Goal: Information Seeking & Learning: Learn about a topic

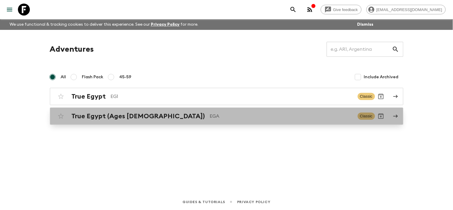
click at [396, 117] on icon at bounding box center [395, 116] width 5 height 5
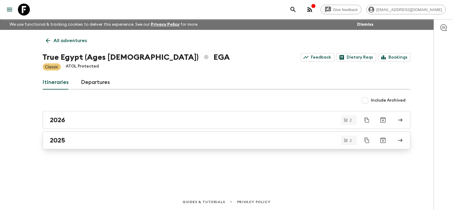
click at [400, 140] on icon at bounding box center [400, 140] width 5 height 5
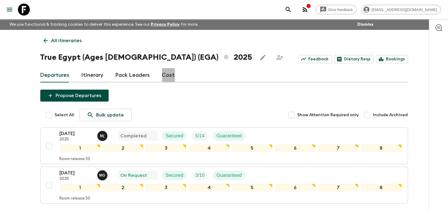
click at [166, 77] on link "Cost" at bounding box center [168, 75] width 13 height 14
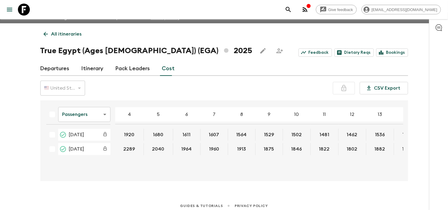
scroll to position [10, 0]
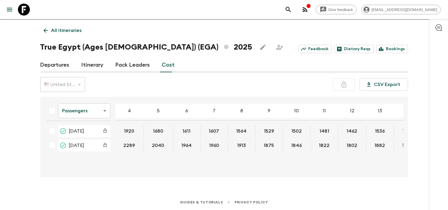
drag, startPoint x: 186, startPoint y: 174, endPoint x: 162, endPoint y: 173, distance: 23.3
click at [162, 173] on div "Passengers passengersCost ​ 4 5 6 7 8 9 10 11 12 13 14 15 16 17 18 [DATE] 1920 …" at bounding box center [224, 137] width 368 height 81
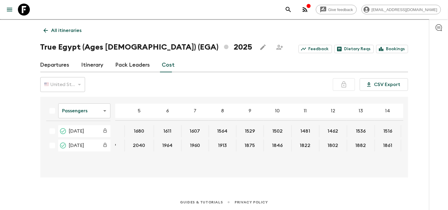
scroll to position [0, 0]
